Goal: Task Accomplishment & Management: Manage account settings

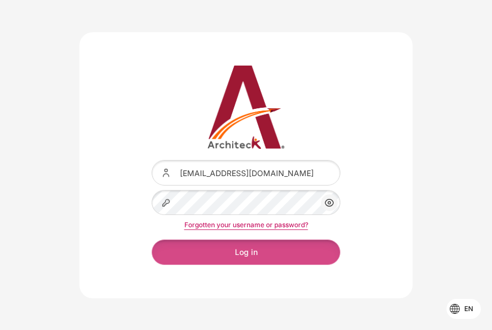
click at [205, 251] on button "Log in" at bounding box center [246, 251] width 189 height 25
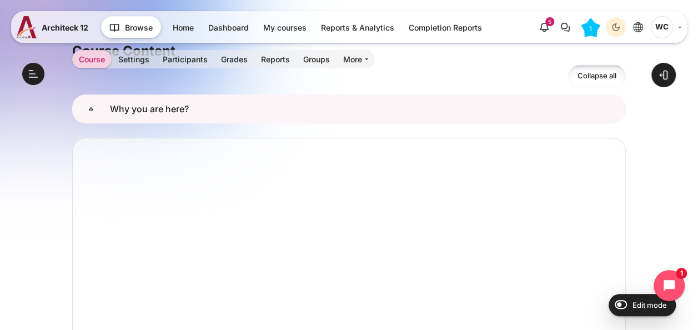
scroll to position [167, 0]
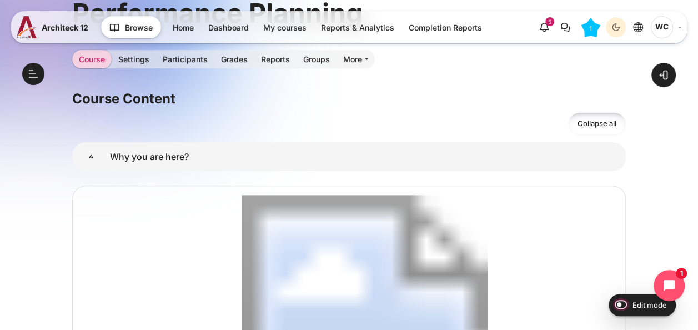
click at [483, 305] on input "Edit mode" at bounding box center [617, 303] width 19 height 11
checkbox input "true"
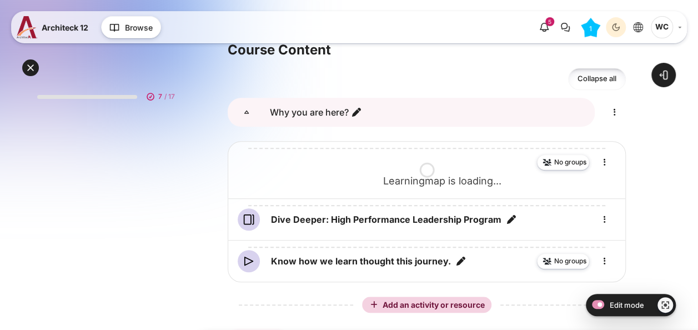
scroll to position [278, 0]
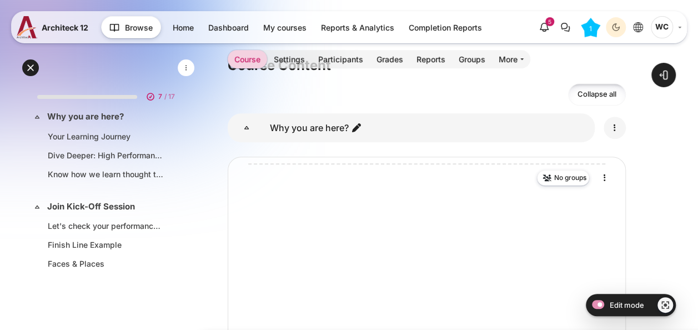
click at [616, 123] on icon "Edit" at bounding box center [614, 127] width 13 height 13
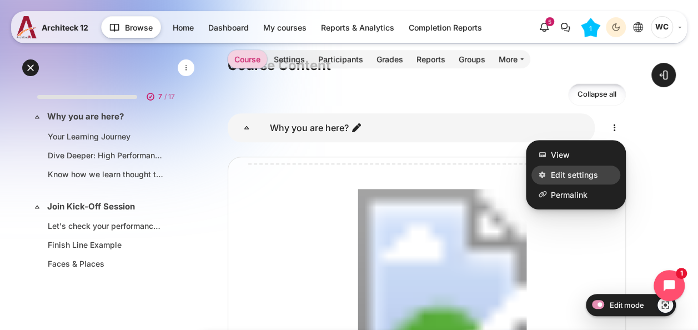
click at [598, 180] on link "Edit settings" at bounding box center [575, 174] width 89 height 19
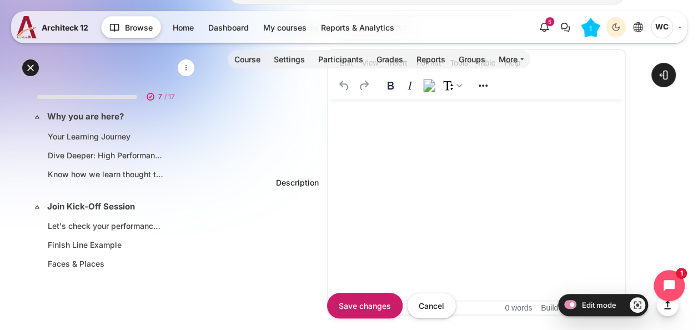
click at [388, 119] on html at bounding box center [476, 109] width 296 height 21
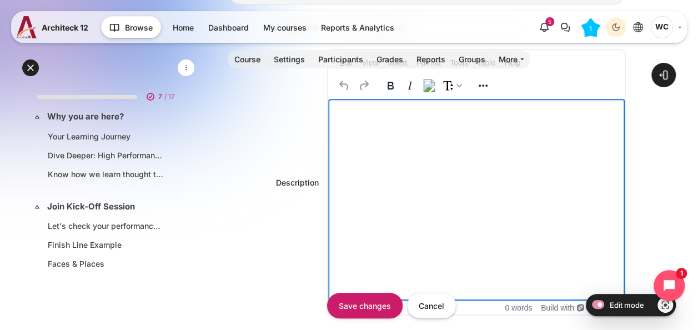
scroll to position [220, 0]
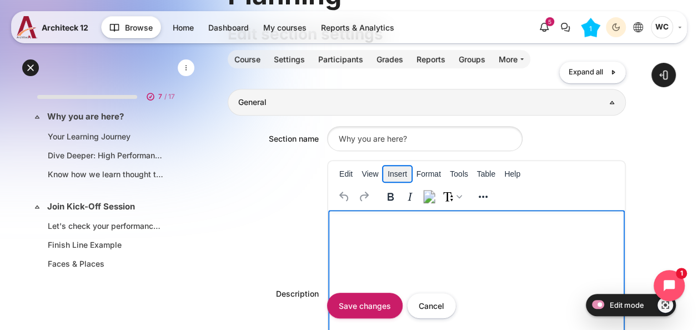
click at [402, 173] on button "Insert" at bounding box center [397, 174] width 28 height 16
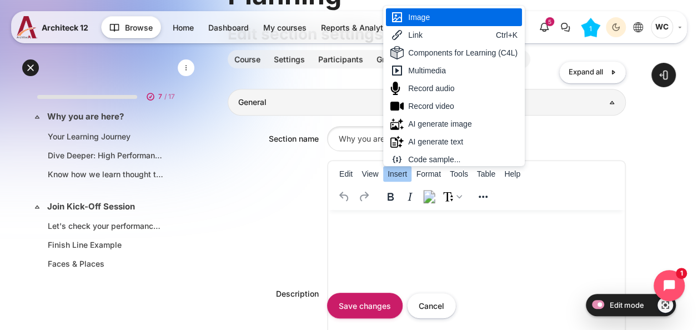
scroll to position [3, 0]
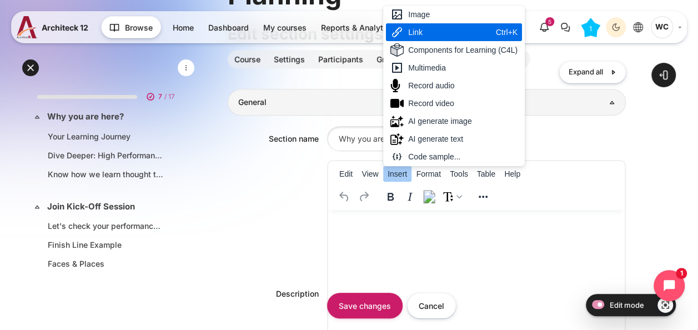
click at [453, 23] on div "Link Ctrl+K" at bounding box center [454, 32] width 136 height 18
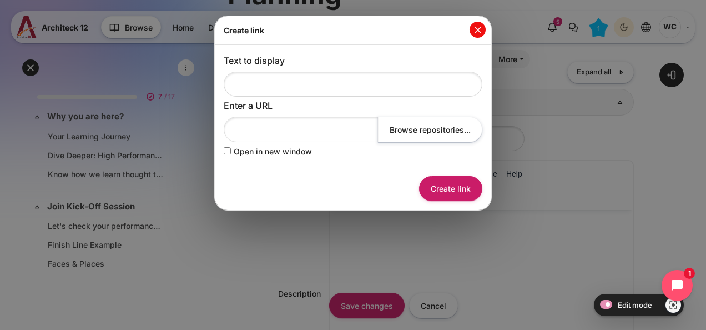
click at [477, 27] on button "Close" at bounding box center [478, 30] width 16 height 16
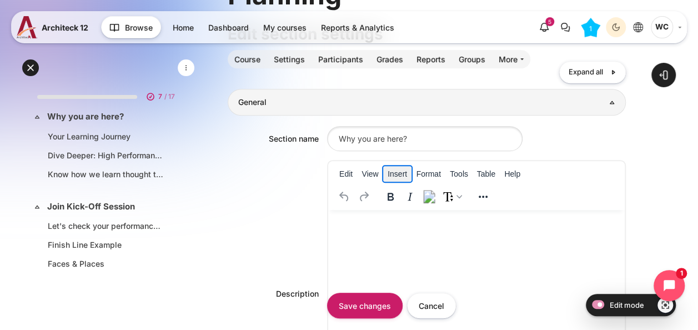
click at [405, 173] on button "Insert" at bounding box center [397, 174] width 28 height 16
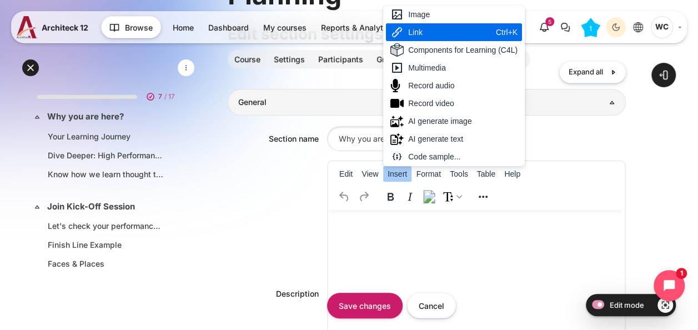
scroll to position [2, 0]
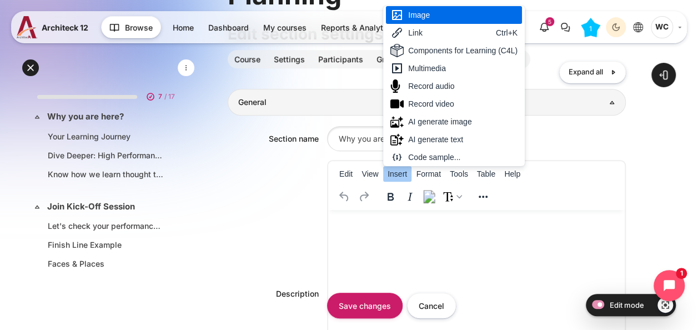
click at [446, 16] on div "Image" at bounding box center [462, 14] width 109 height 13
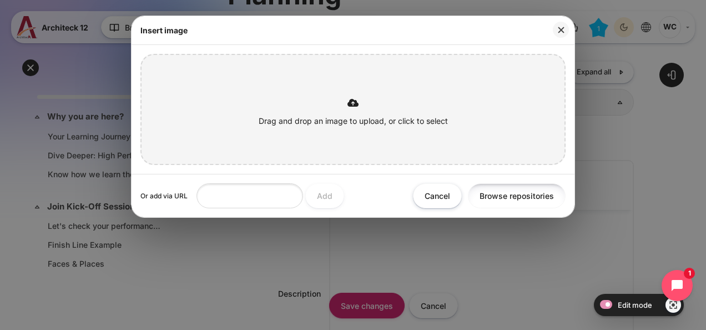
click at [492, 194] on button "Browse repositories" at bounding box center [517, 195] width 98 height 25
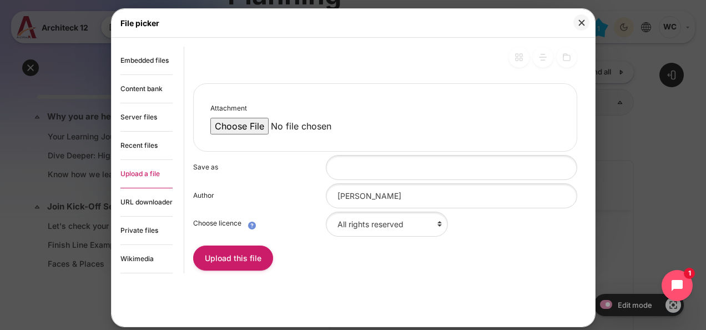
click at [260, 127] on input "Attachment" at bounding box center [304, 126] width 189 height 17
type input "C:\fakepath\63% of managers who unlock their team’s best are promoted within tw…"
click at [246, 261] on button "Upload this file" at bounding box center [233, 257] width 80 height 25
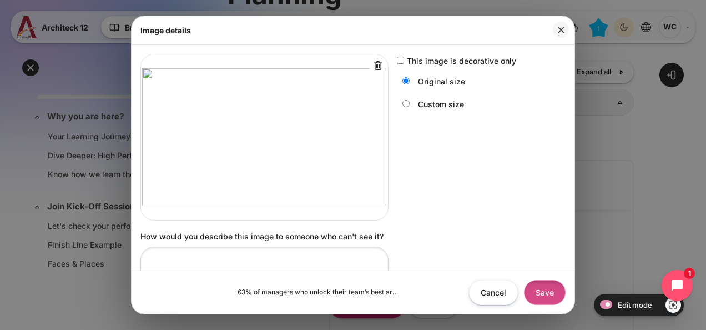
click at [541, 294] on button "Save" at bounding box center [545, 292] width 42 height 25
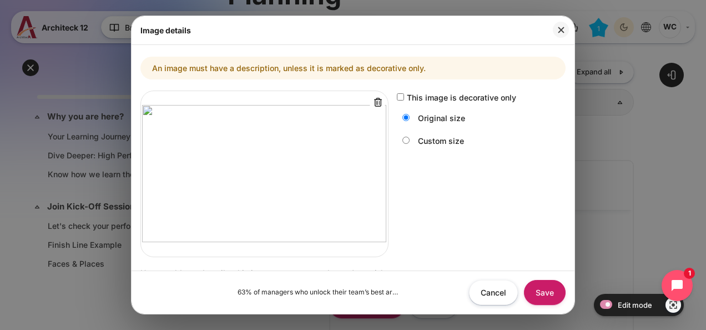
click at [432, 95] on label "This image is decorative only" at bounding box center [461, 98] width 109 height 12
click at [404, 95] on input "This image is decorative only" at bounding box center [400, 96] width 7 height 7
checkbox input "true"
click at [548, 291] on button "Save" at bounding box center [545, 292] width 42 height 25
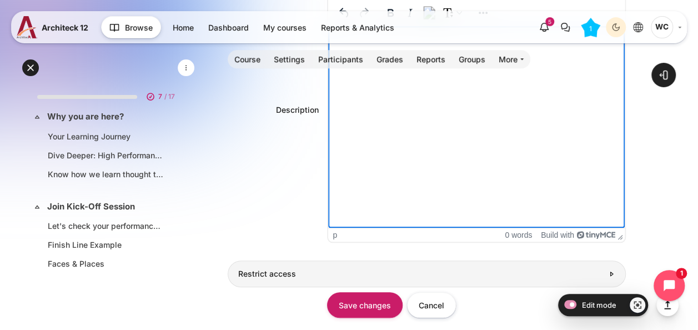
scroll to position [386, 0]
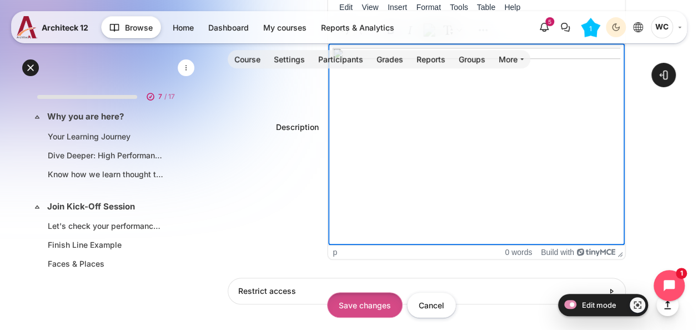
click at [389, 302] on input "Save changes" at bounding box center [364, 305] width 75 height 25
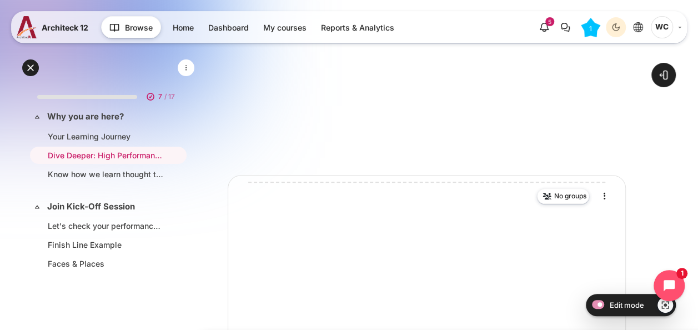
scroll to position [167, 0]
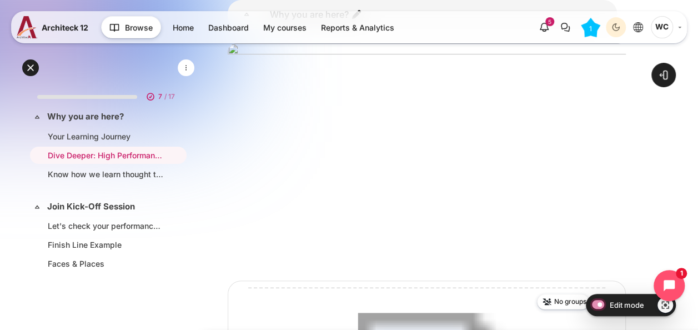
click at [596, 304] on input "Edit mode" at bounding box center [595, 303] width 19 height 11
checkbox input "false"
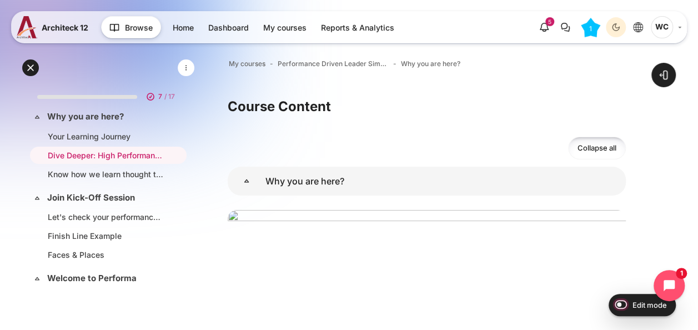
click at [615, 303] on input "Edit mode" at bounding box center [617, 303] width 19 height 11
checkbox input "true"
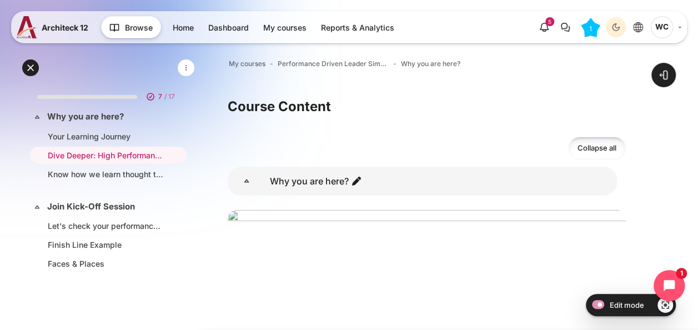
drag, startPoint x: 548, startPoint y: 118, endPoint x: 267, endPoint y: 85, distance: 282.8
click at [298, 65] on span "Performance Driven Leader Simulation_1" at bounding box center [333, 64] width 111 height 10
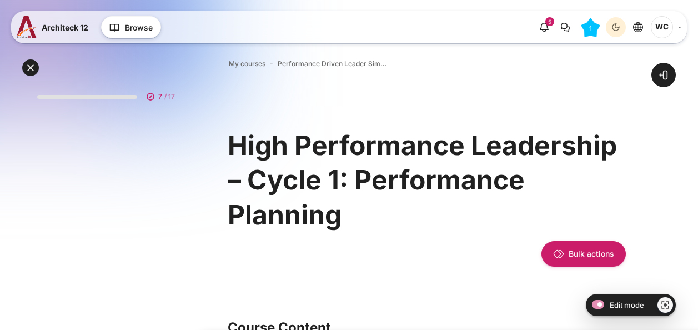
scroll to position [278, 0]
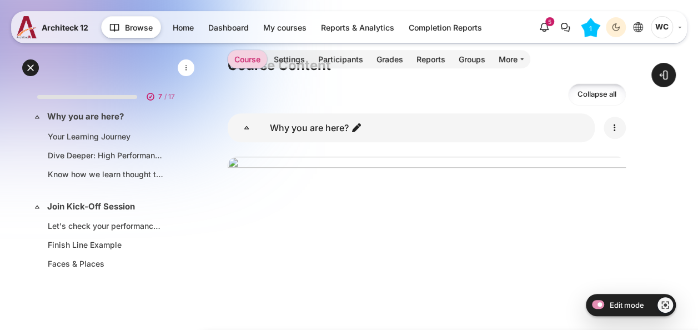
click at [619, 134] on link "Content" at bounding box center [614, 128] width 22 height 22
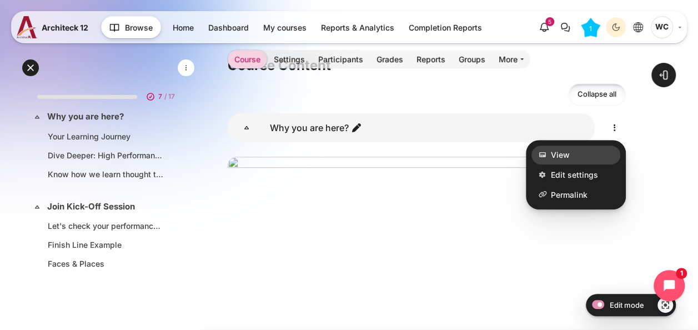
click at [587, 157] on link "View" at bounding box center [575, 154] width 89 height 19
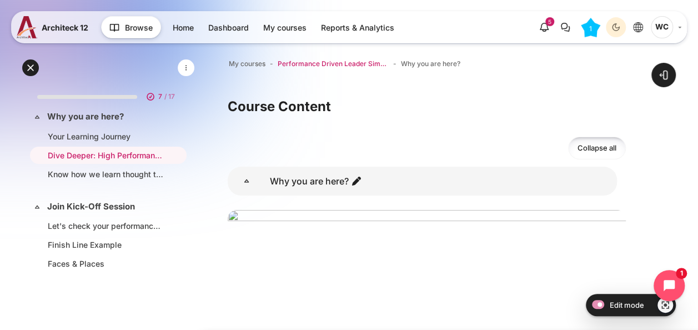
click at [308, 64] on span "Performance Driven Leader Simulation_1" at bounding box center [333, 64] width 111 height 10
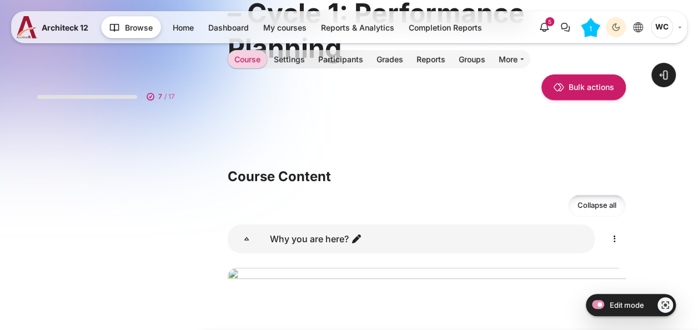
scroll to position [167, 0]
click at [613, 230] on link "Content" at bounding box center [614, 239] width 22 height 22
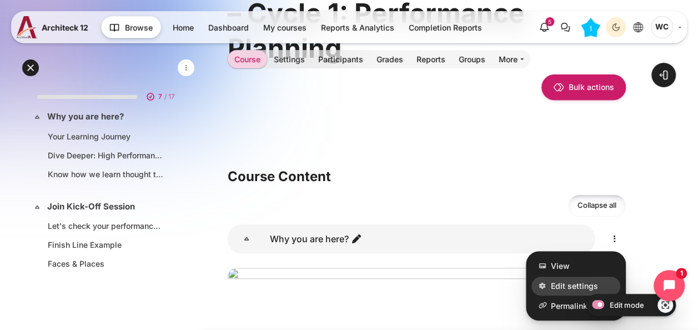
click at [586, 281] on span "Edit settings" at bounding box center [574, 286] width 47 height 12
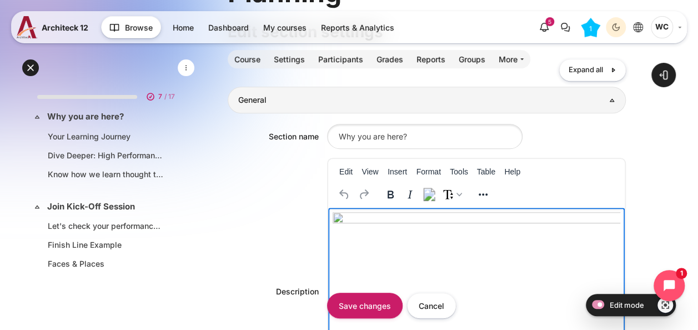
click at [334, 228] on img "Rich text area. Press ALT-0 for help." at bounding box center [476, 293] width 288 height 162
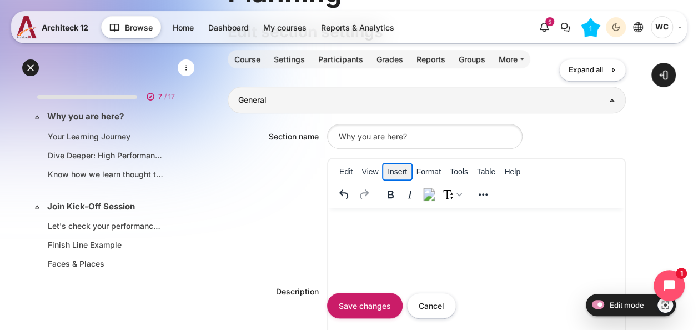
click at [401, 172] on button "Insert" at bounding box center [397, 172] width 28 height 16
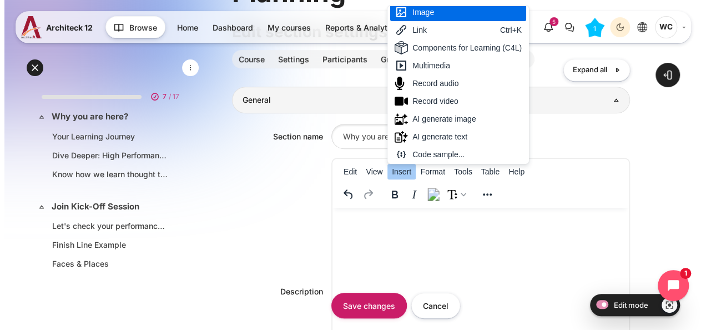
scroll to position [2, 0]
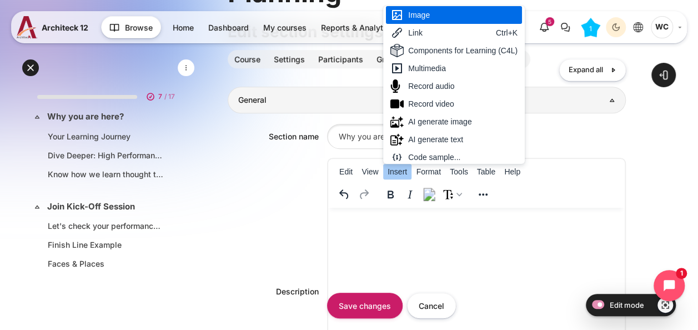
click at [461, 17] on div "Image" at bounding box center [462, 14] width 109 height 13
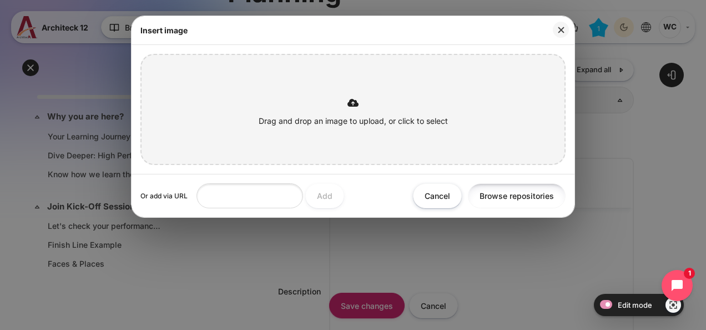
click at [506, 198] on button "Browse repositories" at bounding box center [517, 195] width 98 height 25
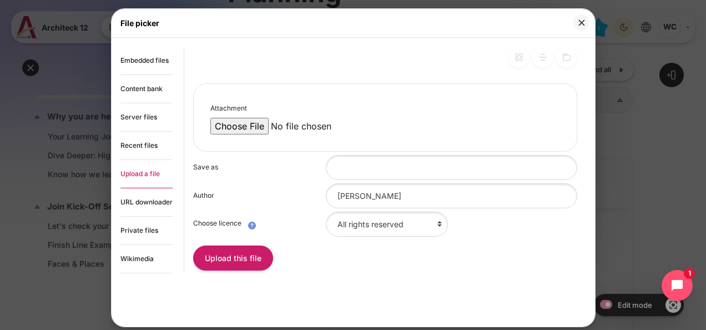
click at [263, 123] on input "Attachment" at bounding box center [304, 126] width 189 height 17
type input "C:\fakepath\63% of managers who unlock their team’s best performance earn a pro…"
click at [256, 253] on button "Upload this file" at bounding box center [233, 257] width 80 height 25
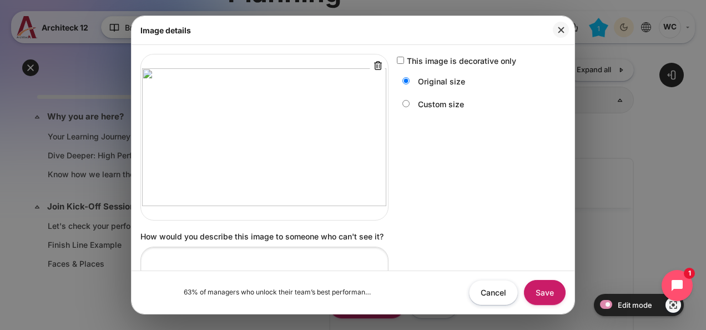
click at [463, 58] on label "This image is decorative only" at bounding box center [461, 61] width 109 height 12
click at [404, 58] on input "This image is decorative only" at bounding box center [400, 60] width 7 height 7
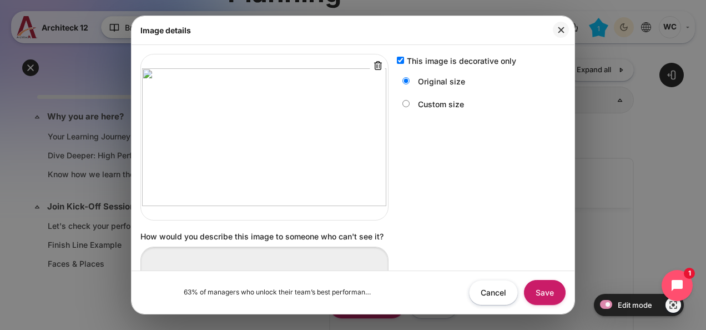
click at [432, 58] on label "This image is decorative only" at bounding box center [461, 61] width 109 height 12
click at [404, 58] on input "This image is decorative only" at bounding box center [400, 60] width 7 height 7
checkbox input "false"
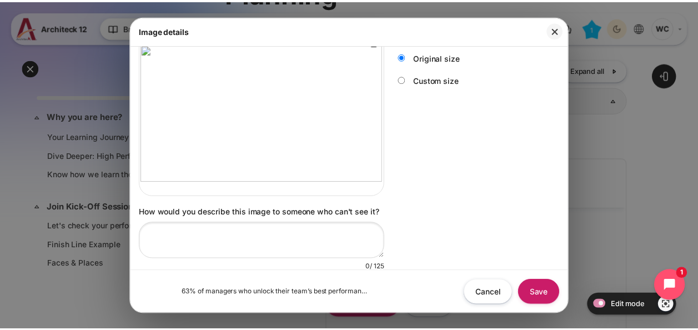
scroll to position [37, 0]
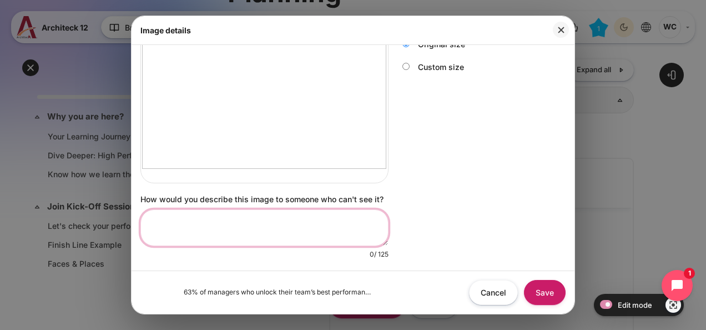
click at [222, 226] on textarea "How would you describe this image to someone who can't see it?" at bounding box center [264, 227] width 248 height 37
paste textarea "63% of managers who unlock their team’s best performance earn a promotion withi…"
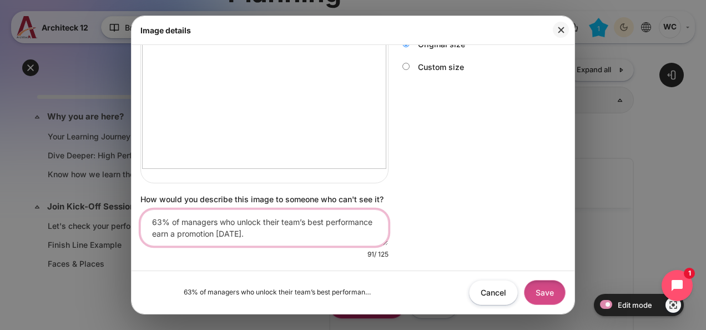
type textarea "63% of managers who unlock their team’s best performance earn a promotion withi…"
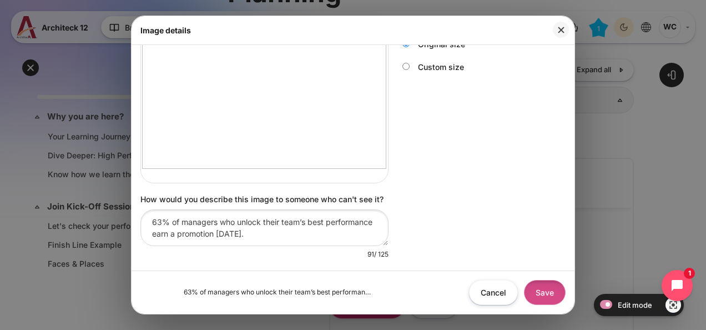
click at [541, 288] on button "Save" at bounding box center [545, 292] width 42 height 25
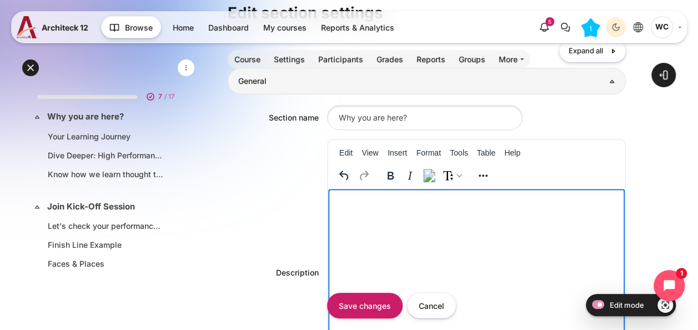
scroll to position [333, 0]
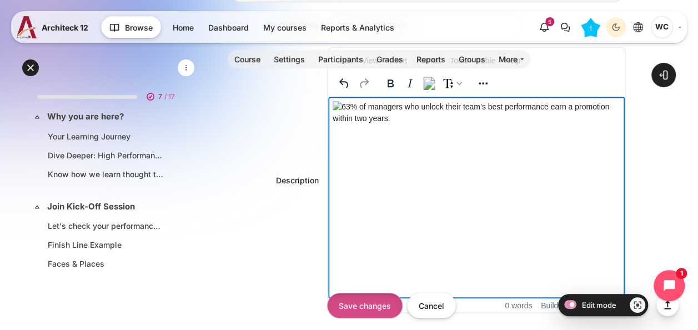
click at [390, 303] on input "Save changes" at bounding box center [364, 305] width 75 height 25
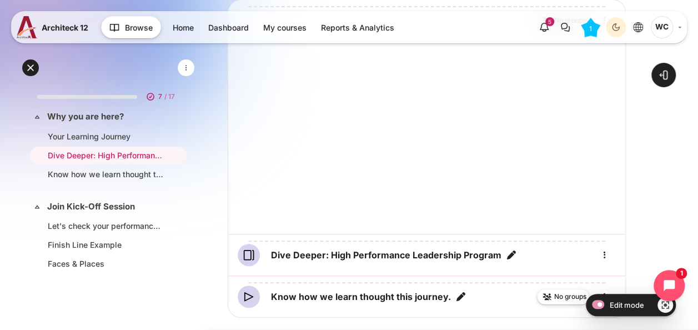
scroll to position [167, 0]
